Goal: Task Accomplishment & Management: Manage account settings

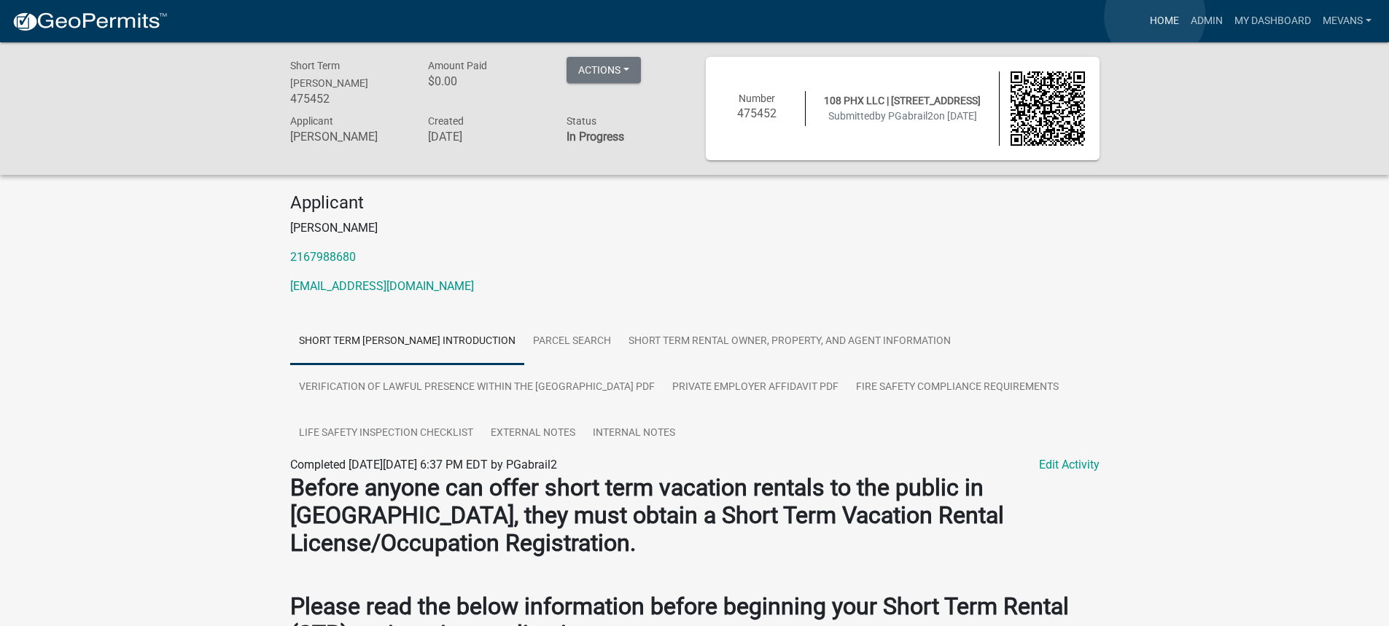
click at [1155, 17] on link "Home" at bounding box center [1164, 21] width 41 height 28
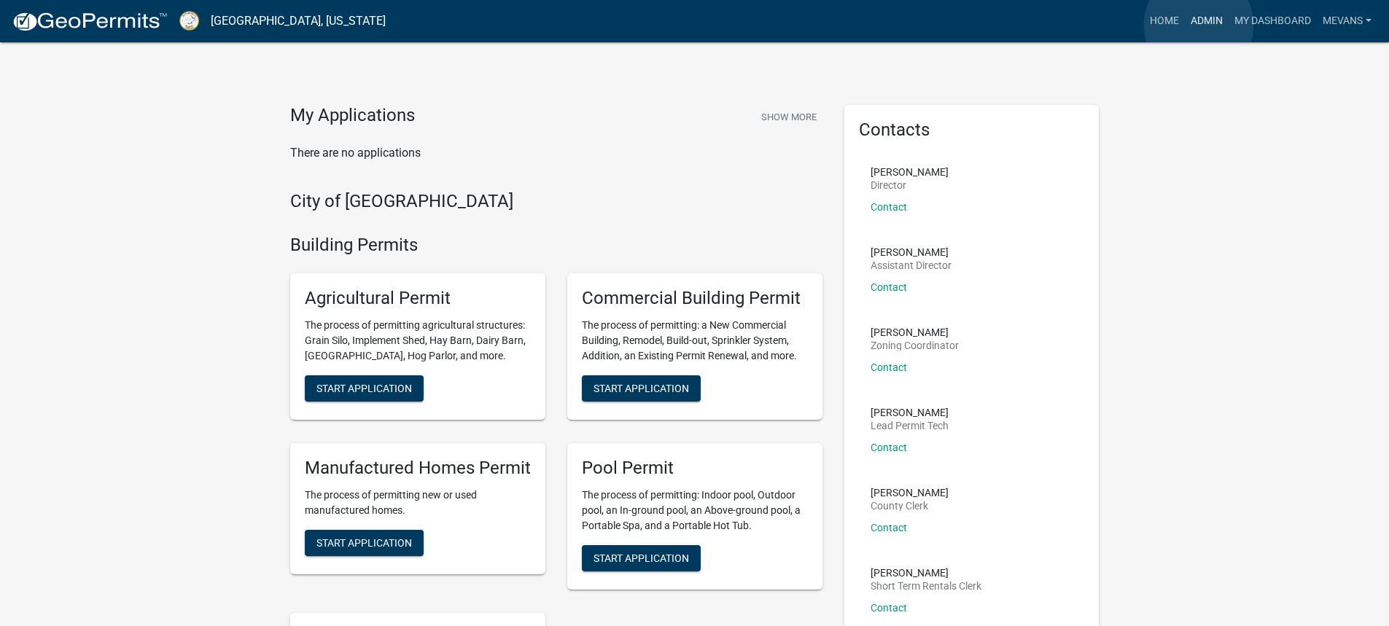
click at [1199, 25] on link "Admin" at bounding box center [1207, 21] width 44 height 28
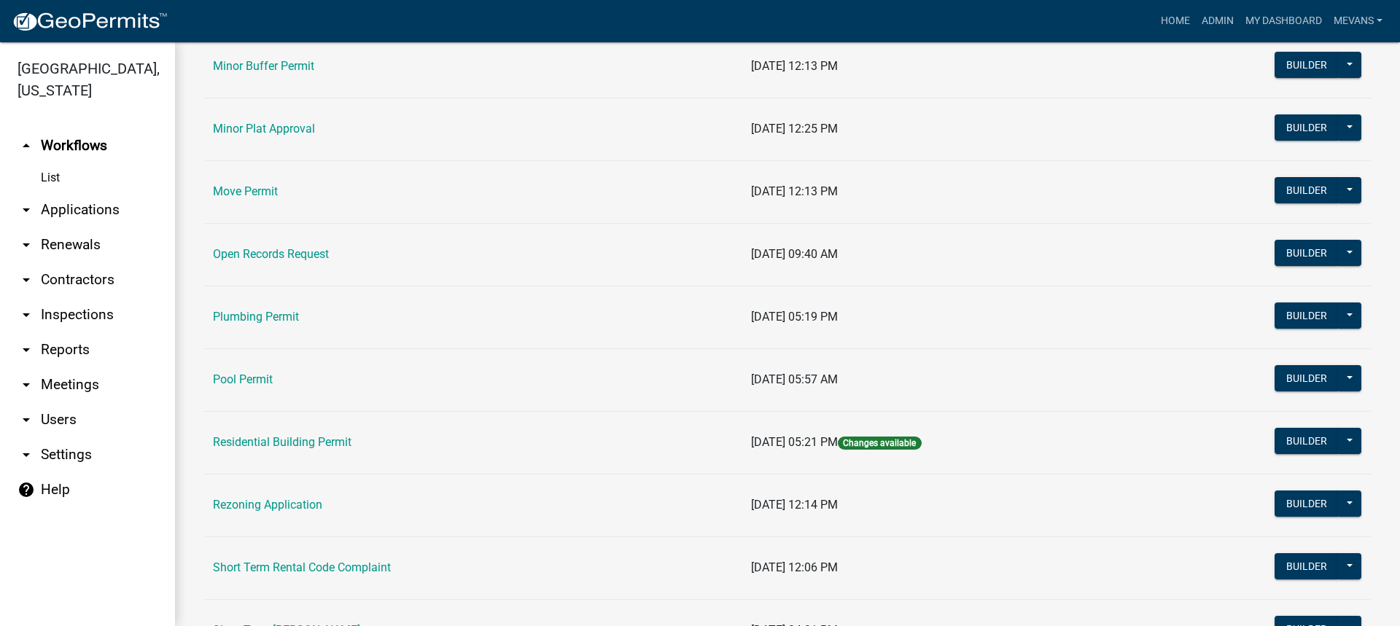
scroll to position [1604, 0]
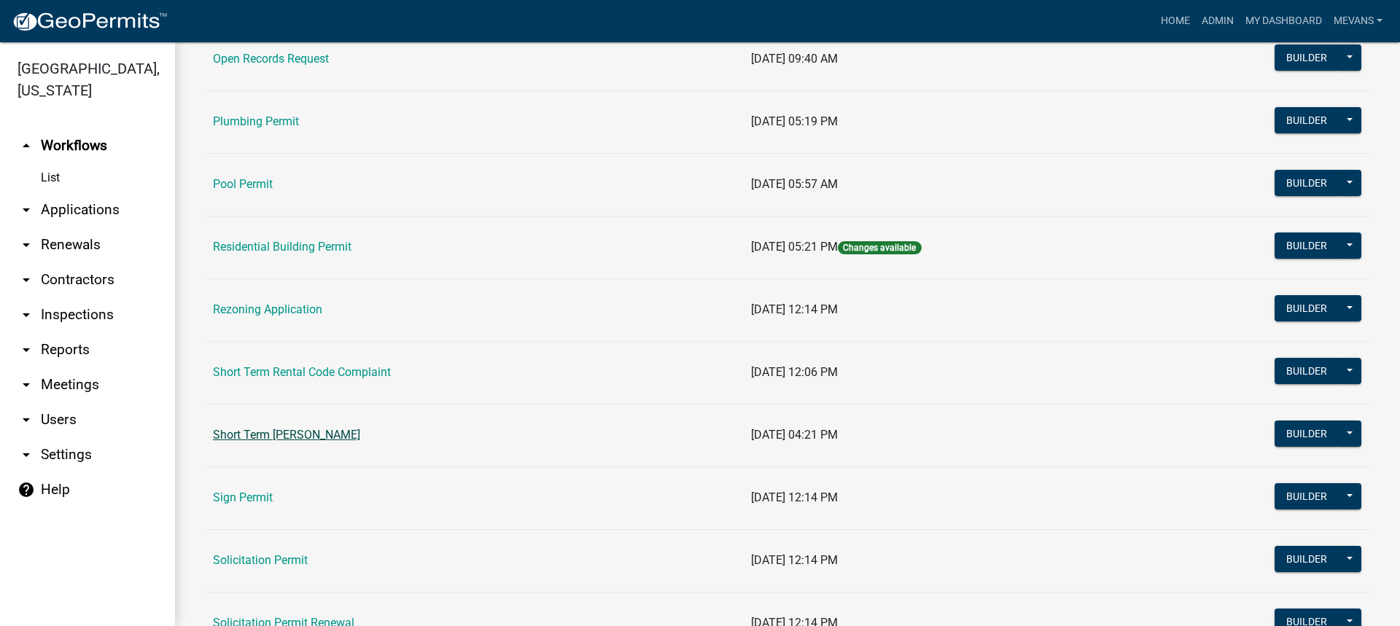
click at [295, 432] on link "Short Term [PERSON_NAME]" at bounding box center [286, 435] width 147 height 14
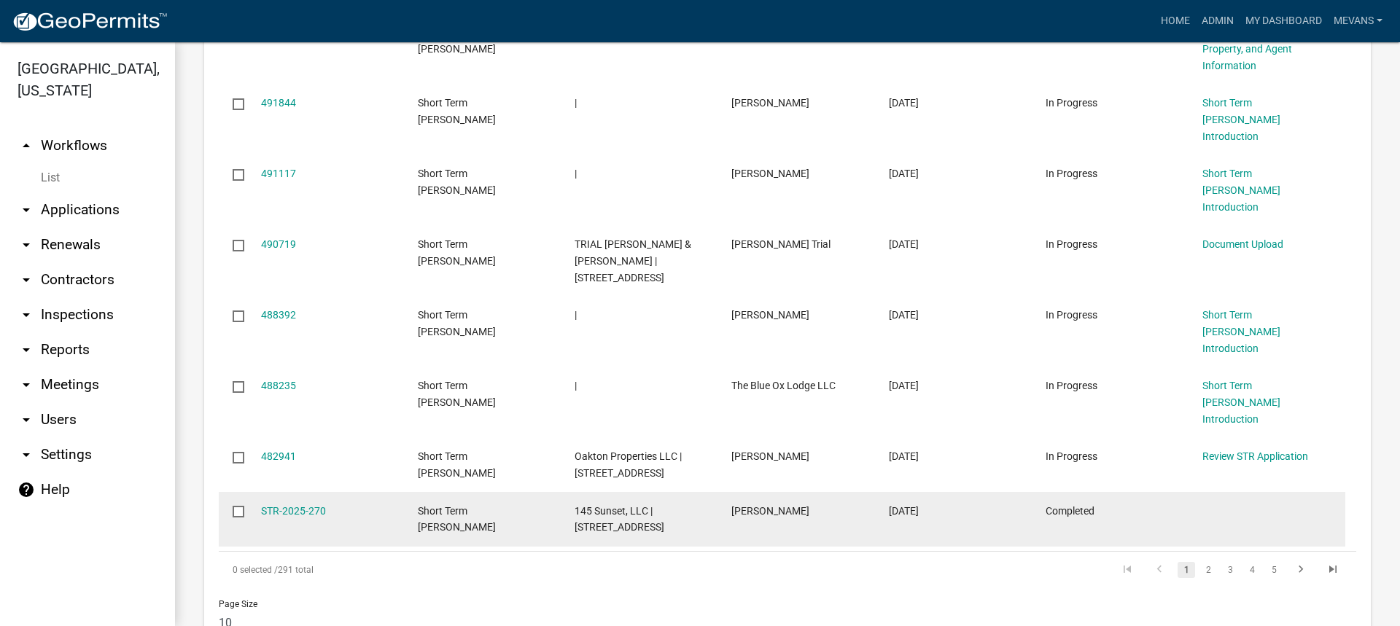
scroll to position [1283, 0]
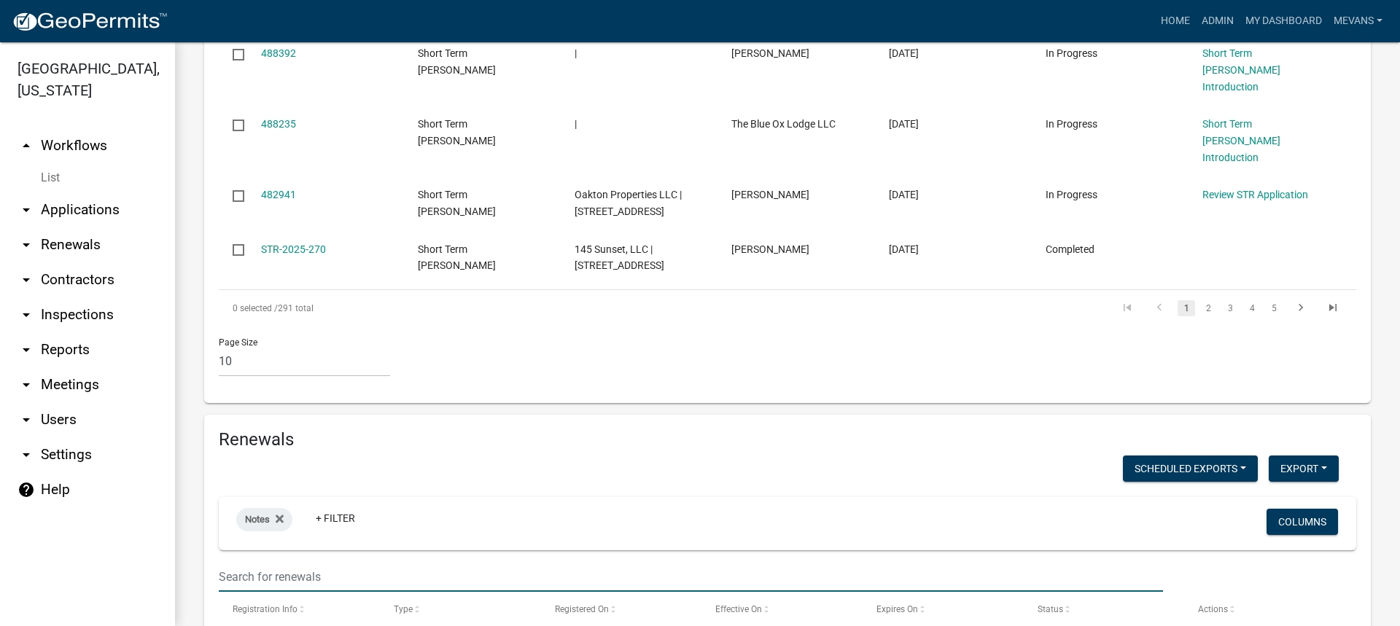
drag, startPoint x: 267, startPoint y: 497, endPoint x: 272, endPoint y: 489, distance: 8.9
click at [267, 562] on input "text" at bounding box center [691, 577] width 944 height 30
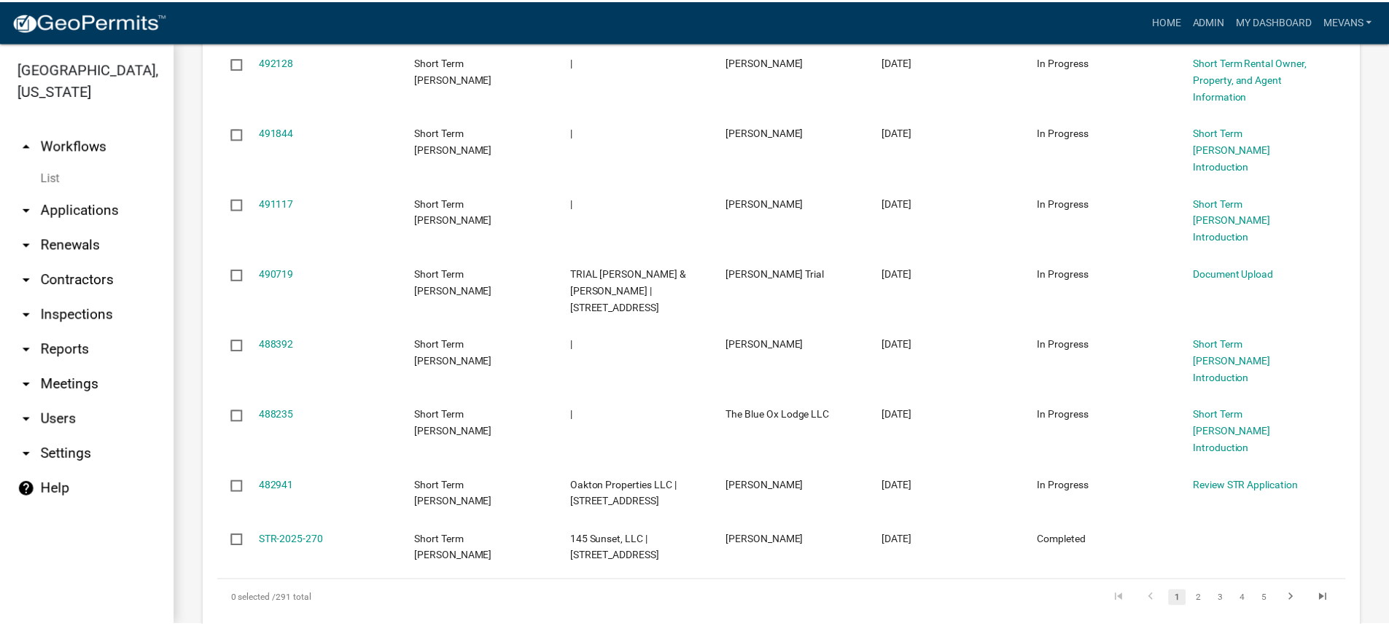
scroll to position [626, 0]
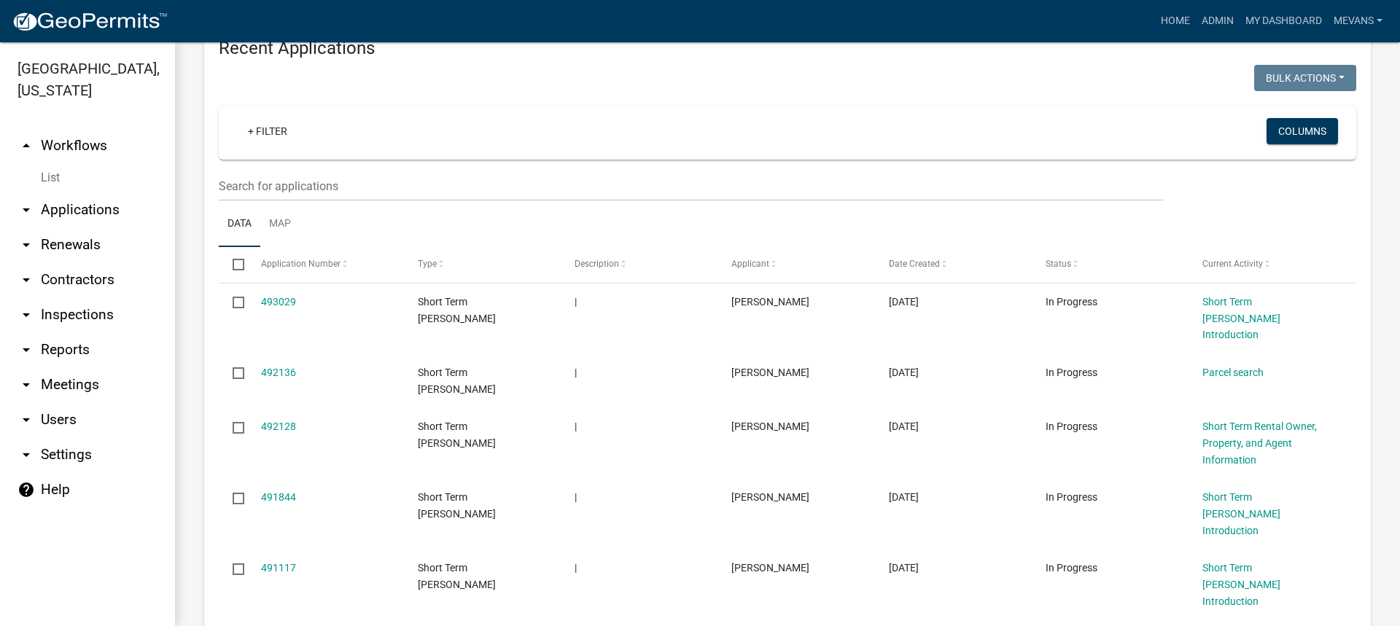
type input "24"
drag, startPoint x: 323, startPoint y: 166, endPoint x: 314, endPoint y: 171, distance: 10.8
click at [316, 169] on wm-filter-builder "+ Filter Columns" at bounding box center [788, 153] width 1138 height 95
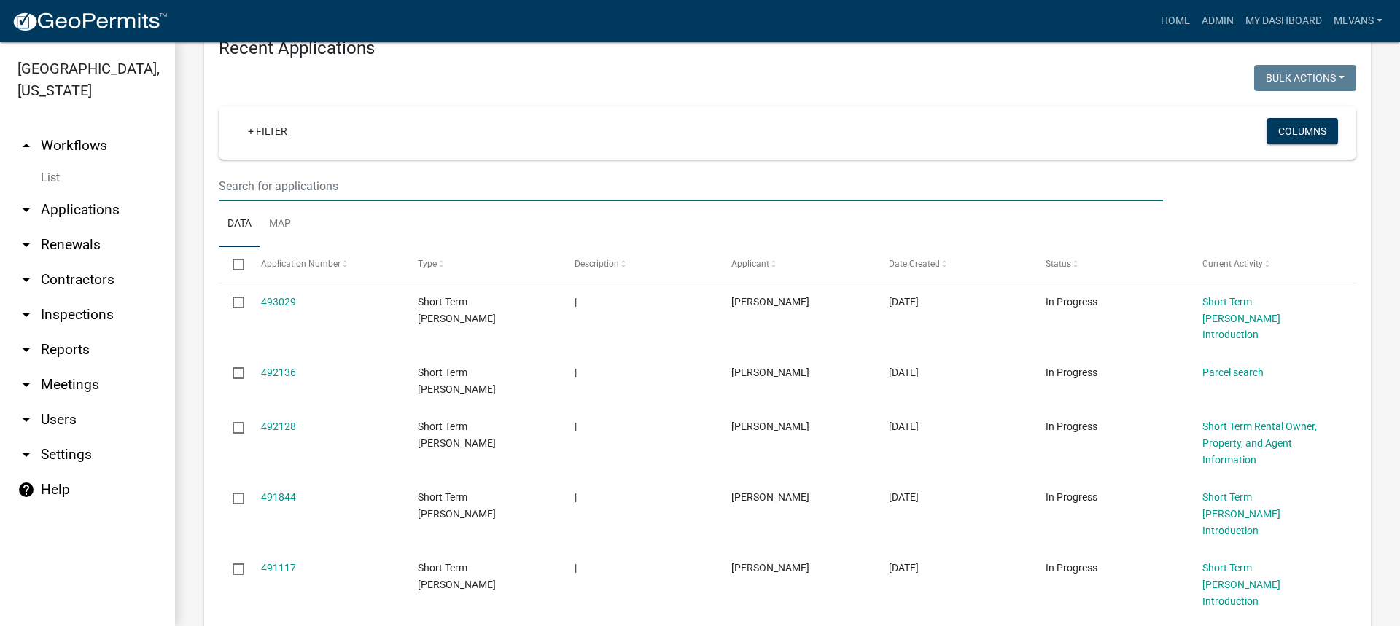
click at [310, 177] on input "text" at bounding box center [691, 186] width 944 height 30
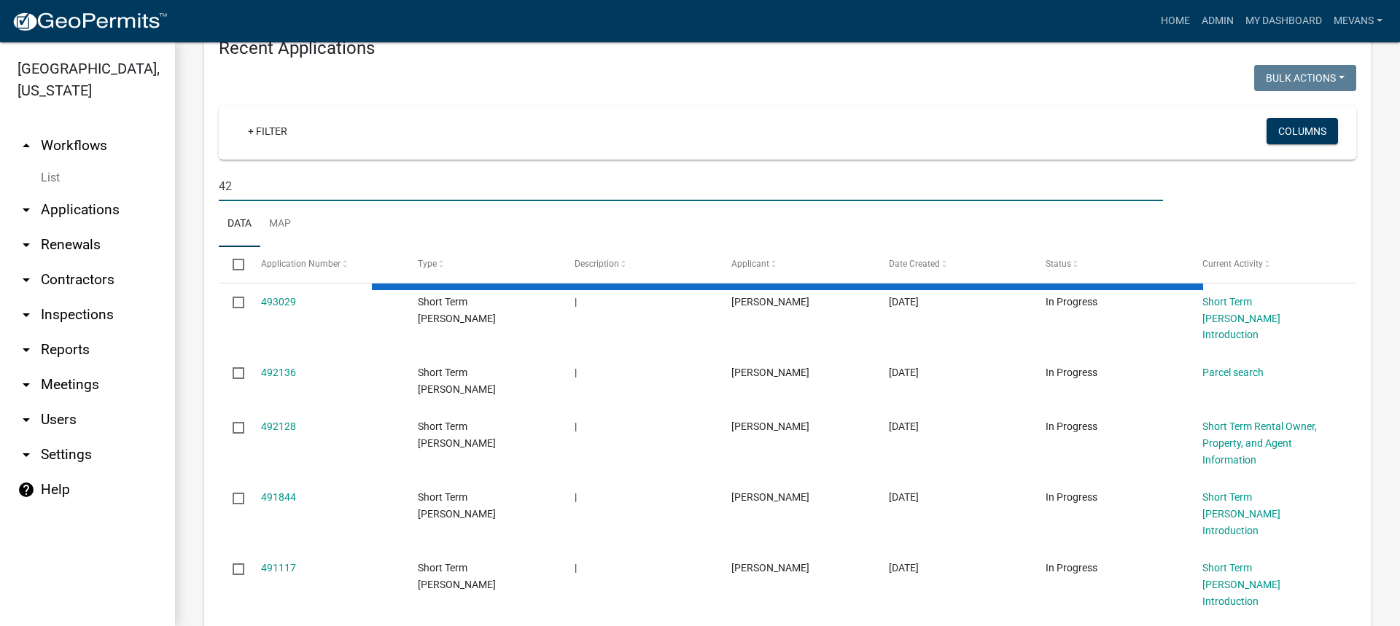
type input "4"
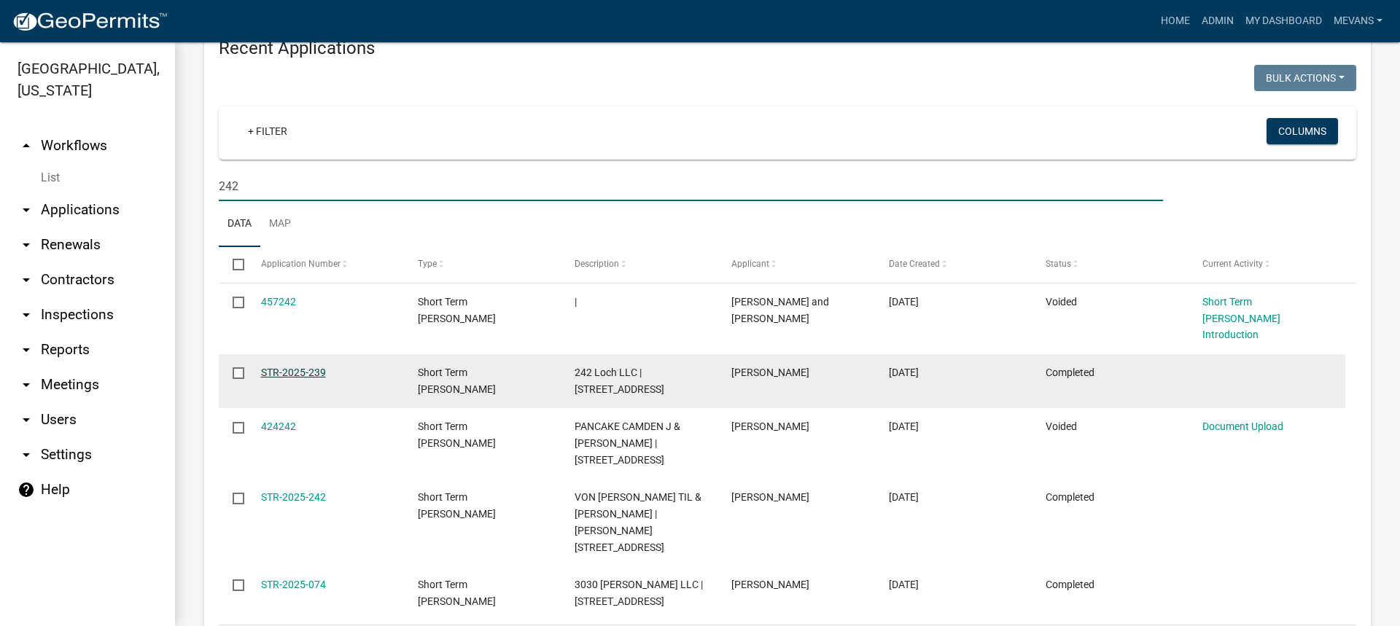
type input "242"
click at [289, 367] on link "STR-2025-239" at bounding box center [293, 373] width 65 height 12
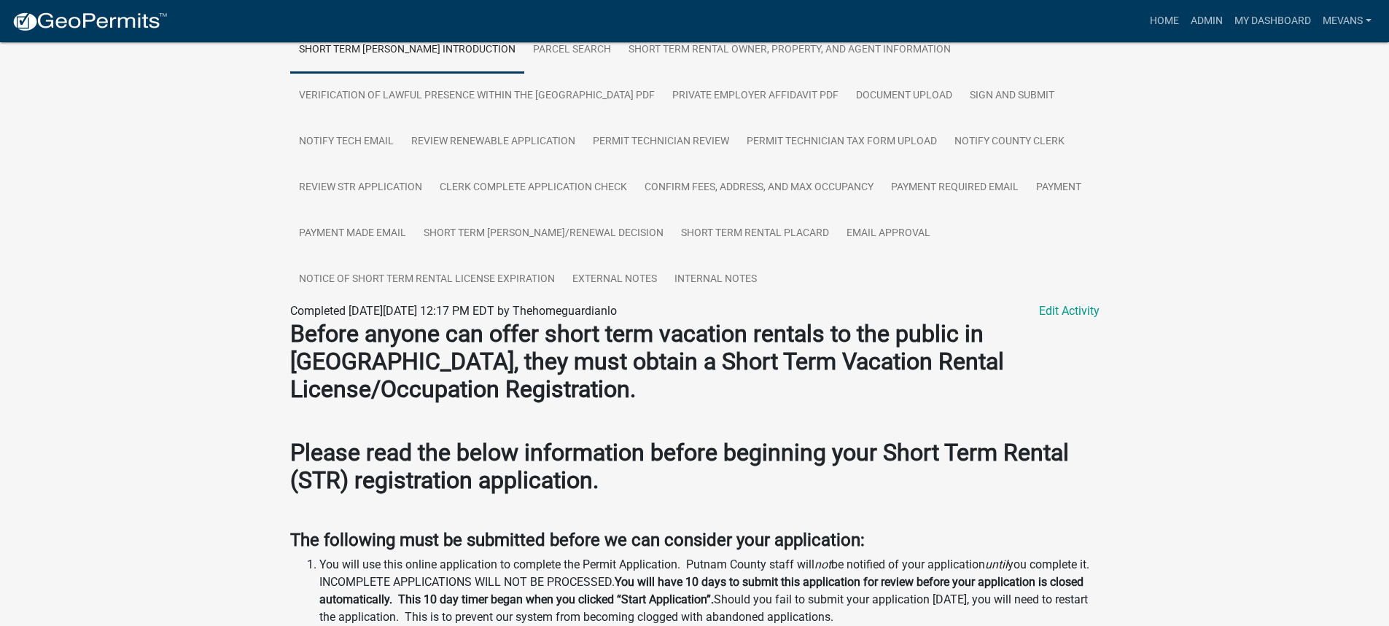
scroll to position [73, 0]
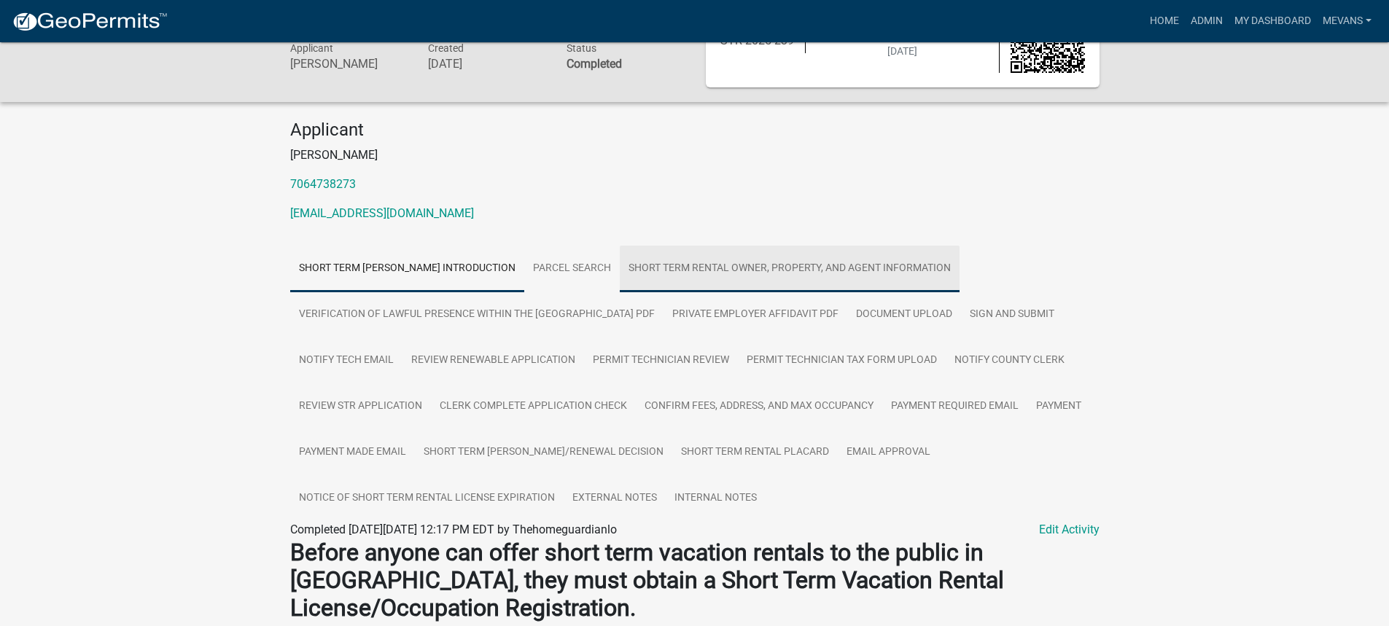
click at [742, 260] on link "Short Term Rental Owner, Property, and Agent Information" at bounding box center [790, 269] width 340 height 47
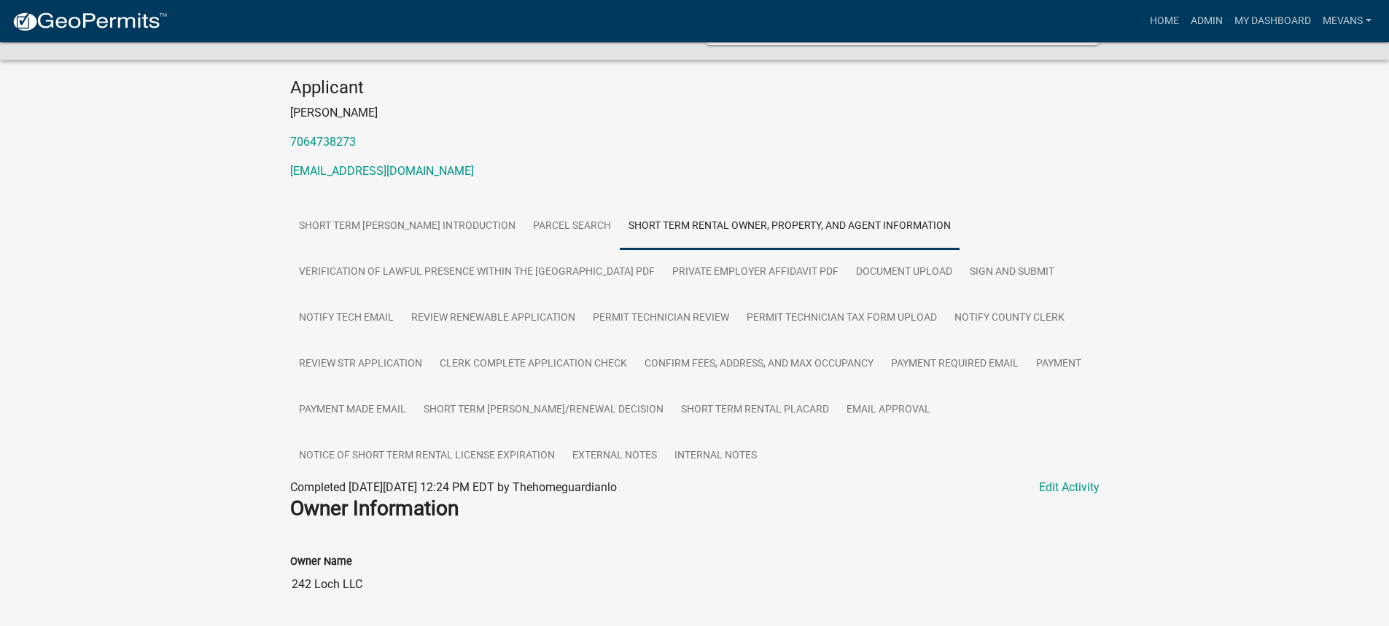
scroll to position [0, 0]
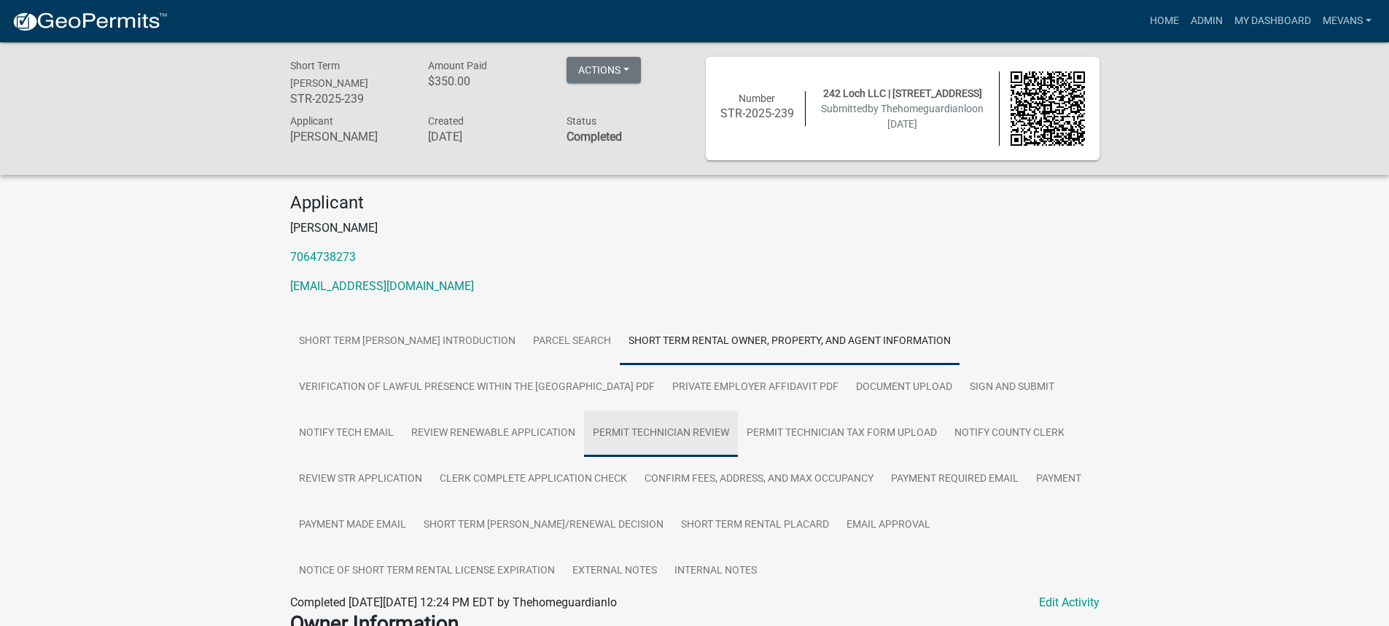
click at [645, 436] on link "Permit Technician Review" at bounding box center [661, 434] width 154 height 47
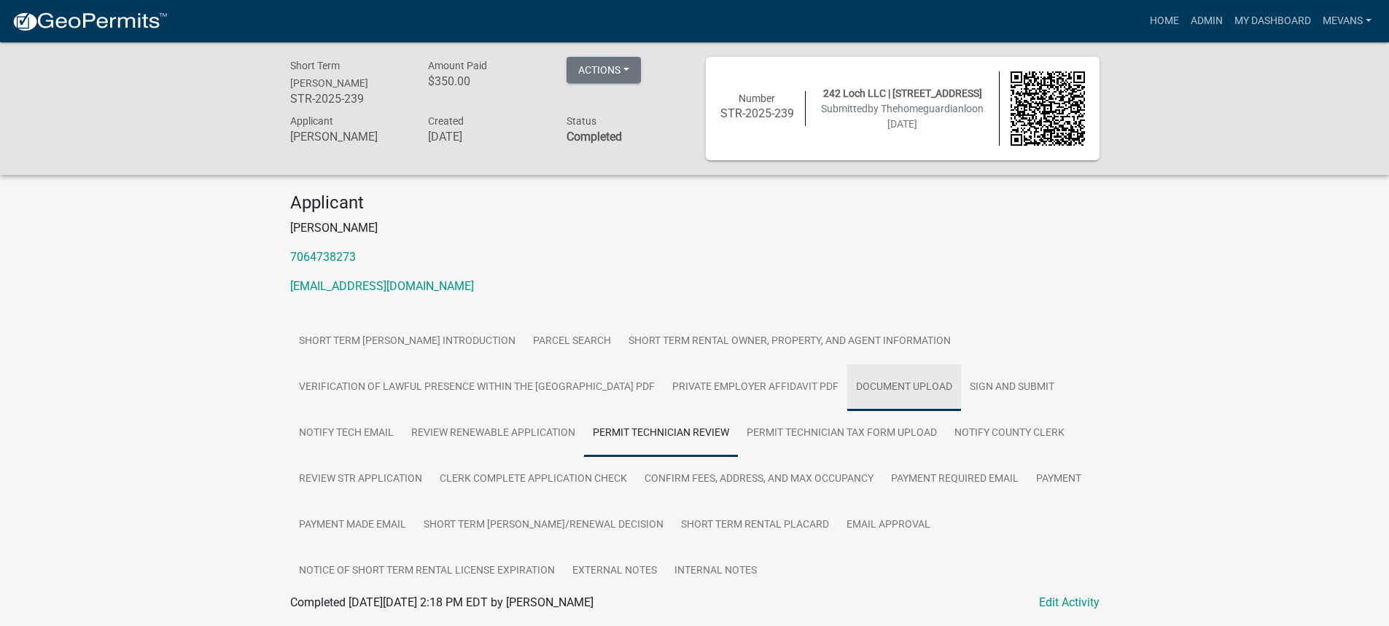
click at [862, 382] on link "Document Upload" at bounding box center [904, 388] width 114 height 47
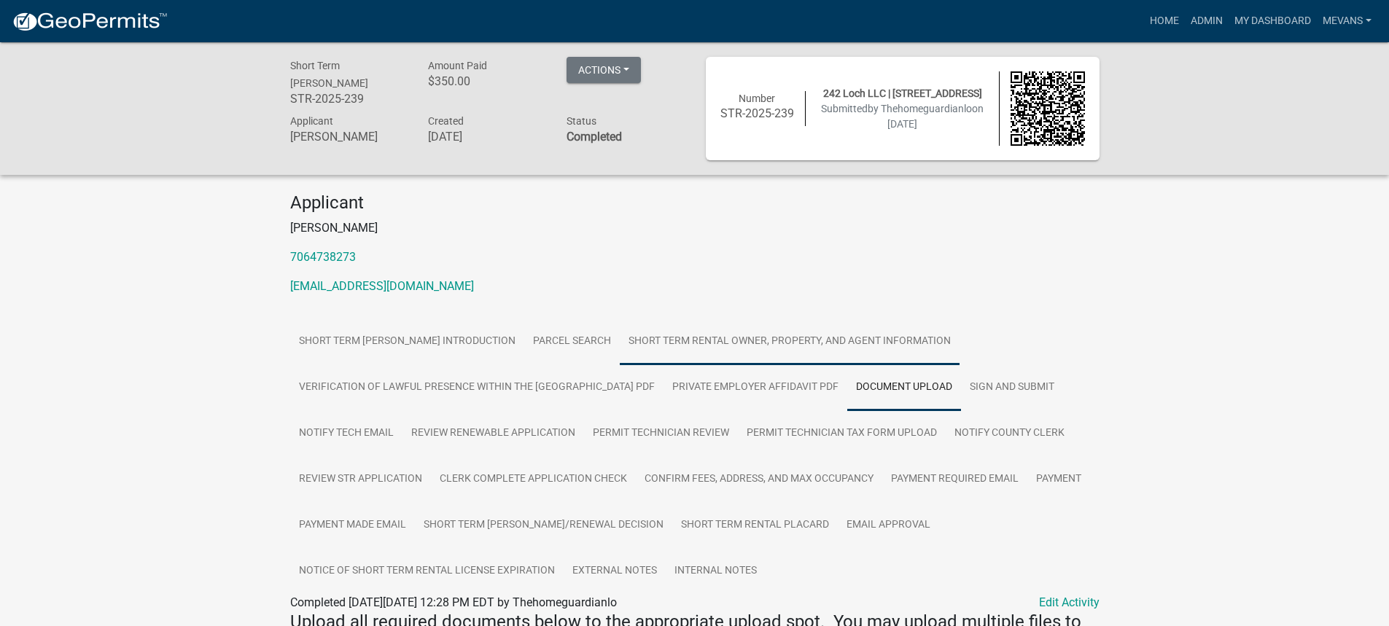
click at [806, 331] on link "Short Term Rental Owner, Property, and Agent Information" at bounding box center [790, 342] width 340 height 47
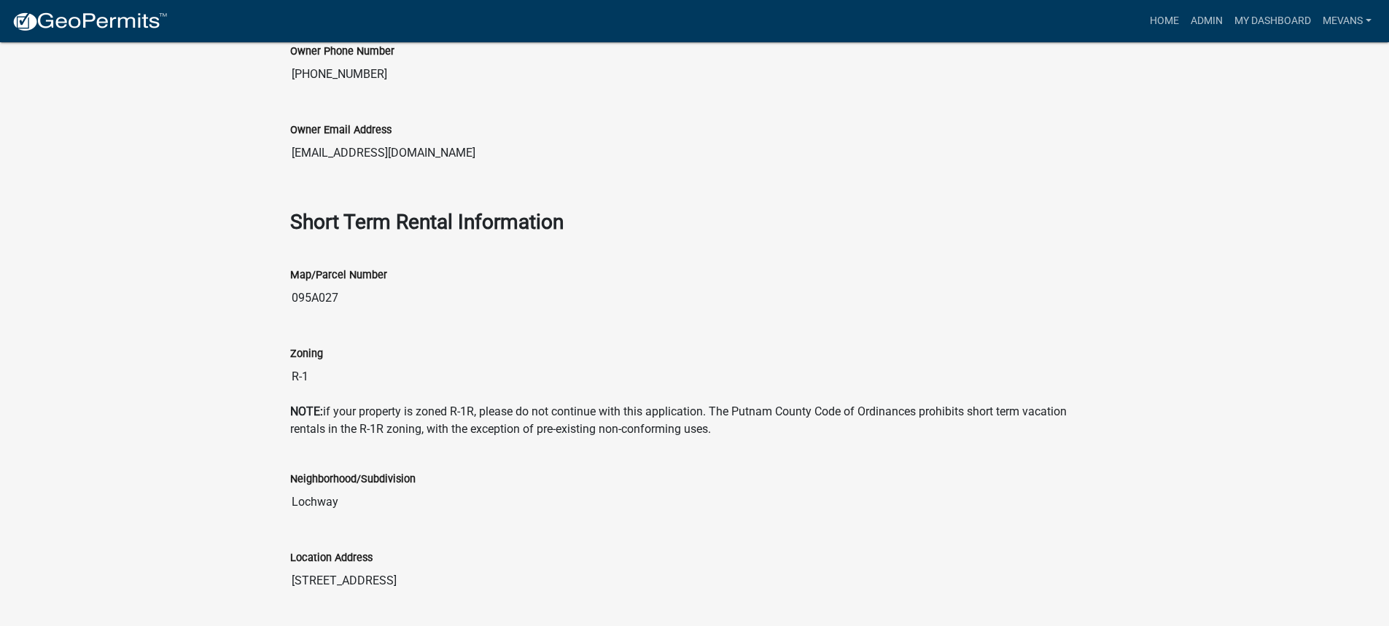
scroll to position [1021, 0]
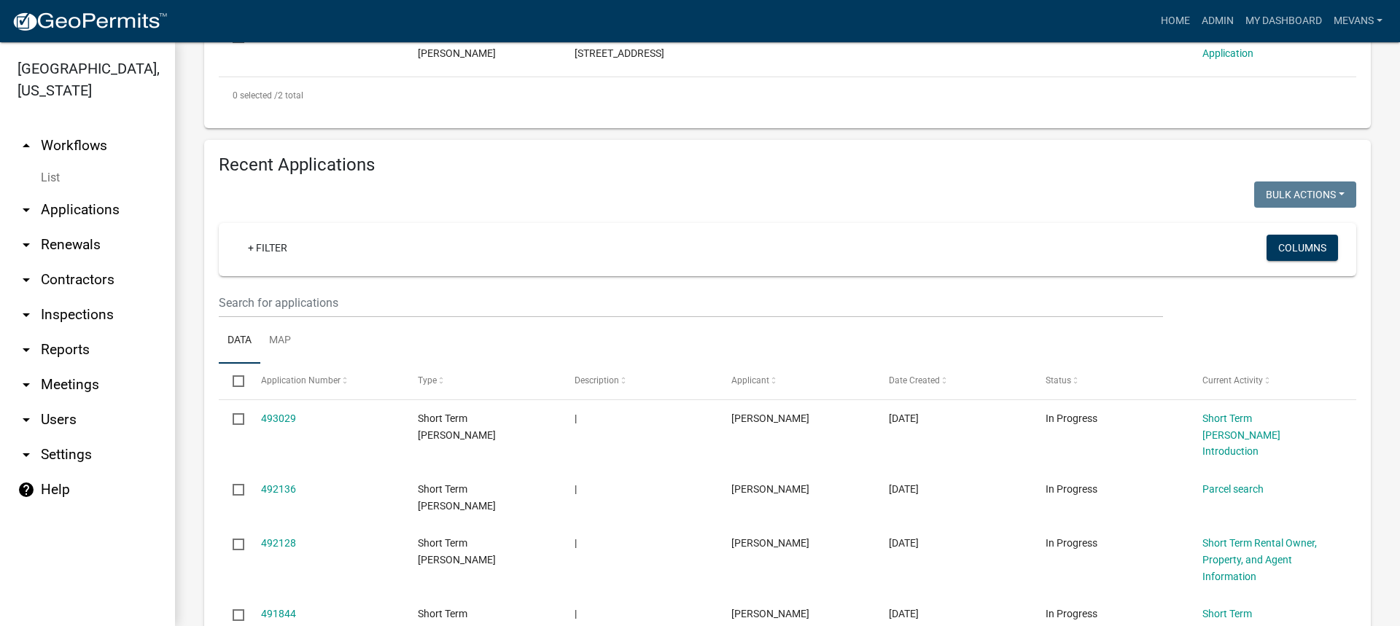
scroll to position [729, 0]
